Goal: Register for event/course

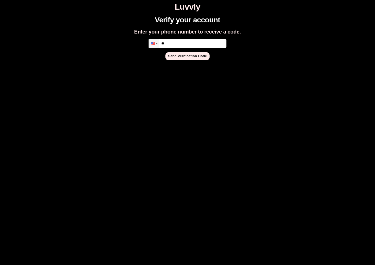
click at [192, 45] on input "**" at bounding box center [188, 43] width 78 height 9
type input "**********"
click at [192, 57] on button "Send Verification Code" at bounding box center [187, 56] width 44 height 8
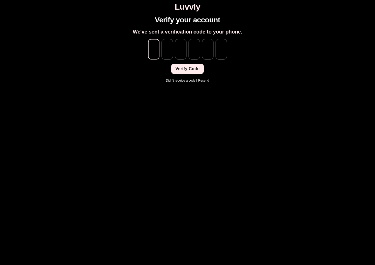
type input "*"
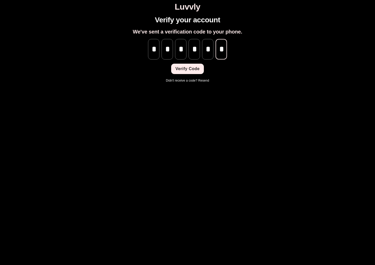
scroll to position [0, 1]
type input "*"
click at [176, 65] on button "Verify Code" at bounding box center [187, 69] width 32 height 10
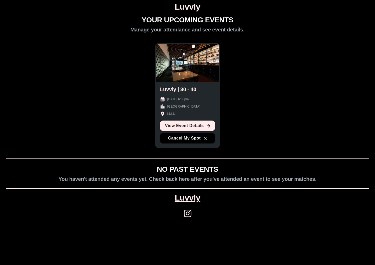
click at [203, 123] on link "View Event Details" at bounding box center [187, 126] width 55 height 10
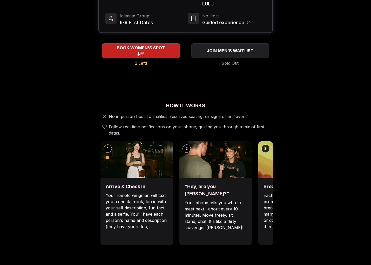
scroll to position [104, 0]
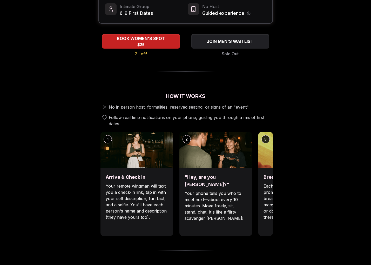
click at [264, 174] on h3 "Break the ice with prompts" at bounding box center [295, 177] width 62 height 7
click at [266, 135] on div "3" at bounding box center [266, 139] width 8 height 8
click at [212, 161] on div "1 Arrive & Check In Your remote wingman will text you a check-in link, tap in w…" at bounding box center [185, 184] width 175 height 104
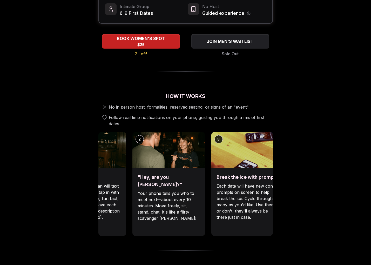
click at [154, 190] on p "Your phone tells you who to meet next—about every 10 minutes. Move freely, sit,…" at bounding box center [169, 205] width 62 height 31
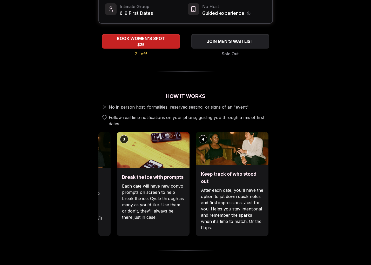
click at [255, 201] on p "After each date, you'll have the option to jot down quick notes and first impre…" at bounding box center [232, 209] width 62 height 44
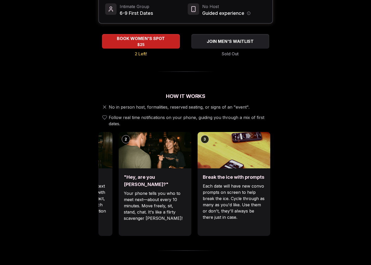
click at [263, 202] on p "Each date will have new convo prompts on screen to help break the ice. Cycle th…" at bounding box center [234, 201] width 62 height 37
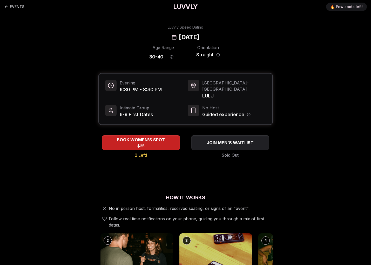
scroll to position [0, 0]
